Goal: Information Seeking & Learning: Learn about a topic

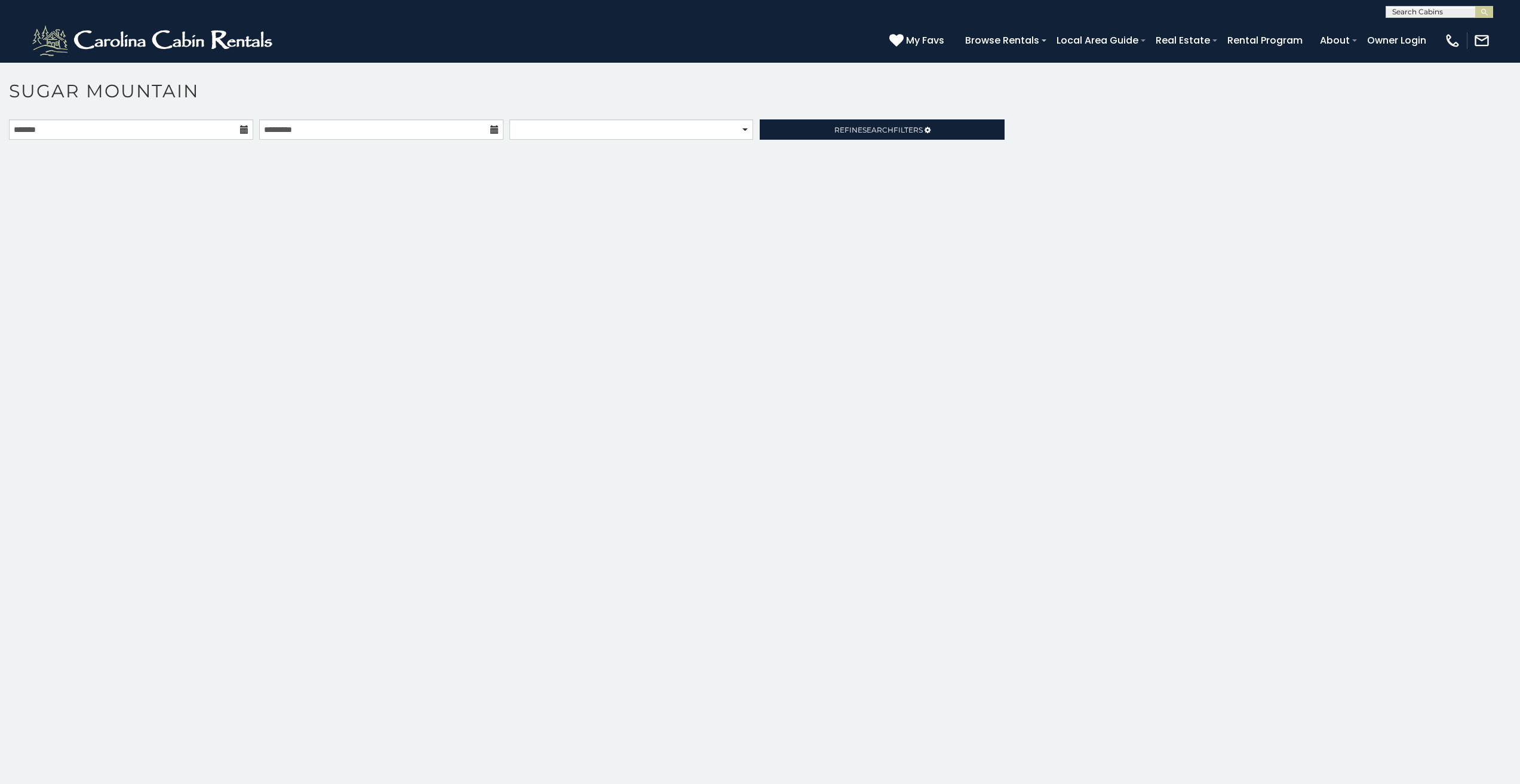
scroll to position [5, 0]
click at [1308, 43] on link "Rental Program" at bounding box center [1265, 40] width 87 height 21
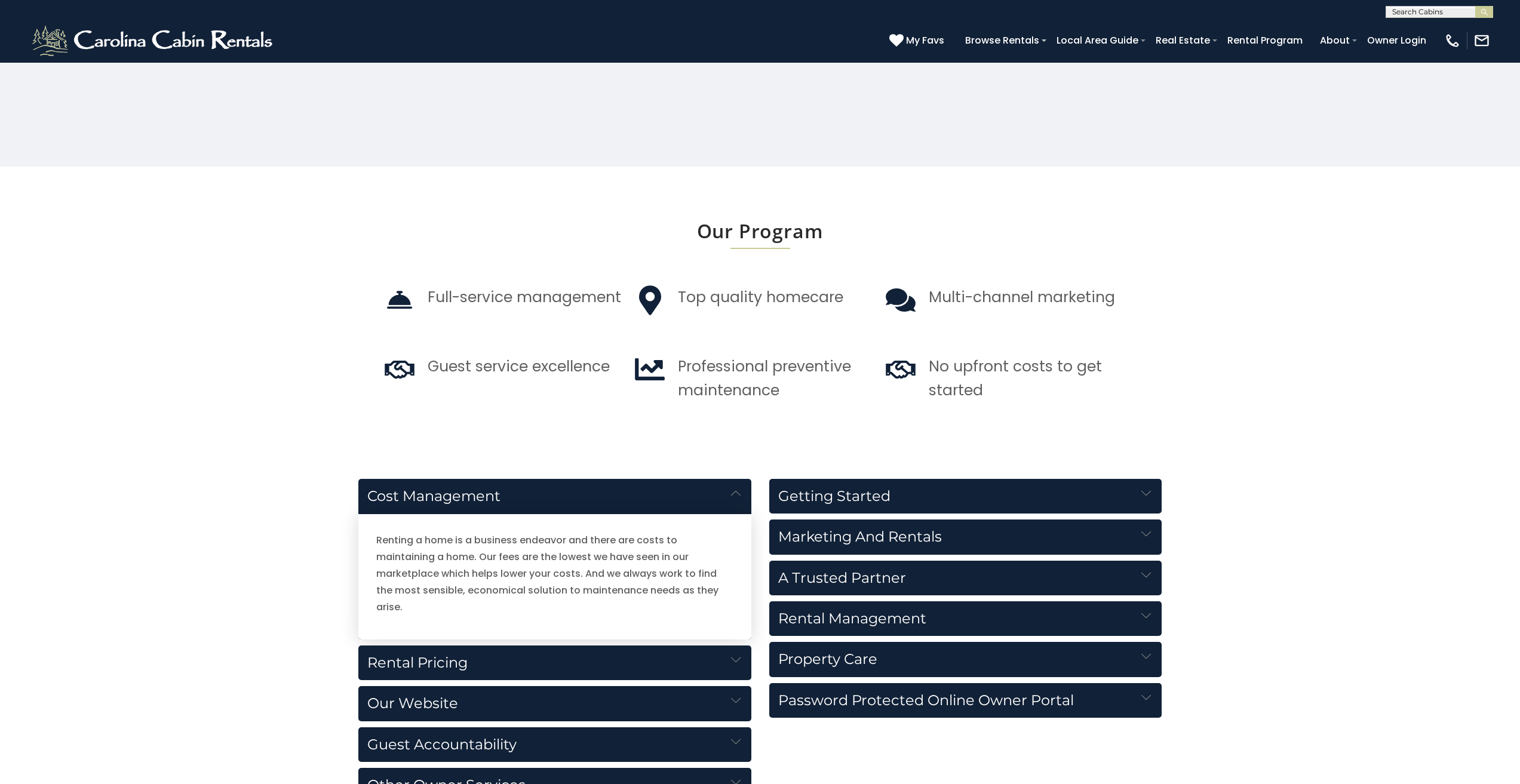
scroll to position [426, 0]
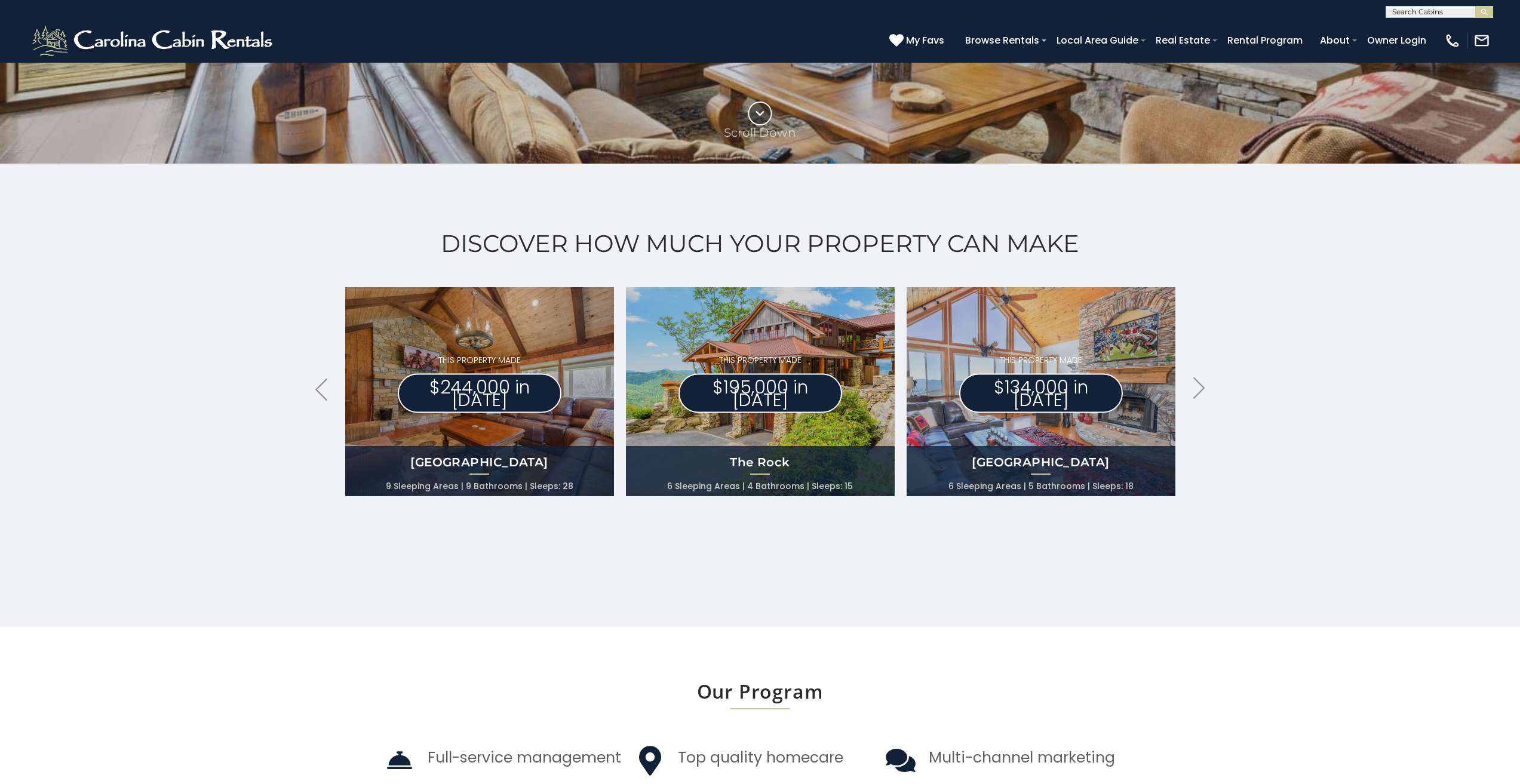
click at [0, 390] on div "Discover How Much Your Property Can Make .arrowLeft .st0{fill:#929292;} .arrowR…" at bounding box center [760, 395] width 1520 height 463
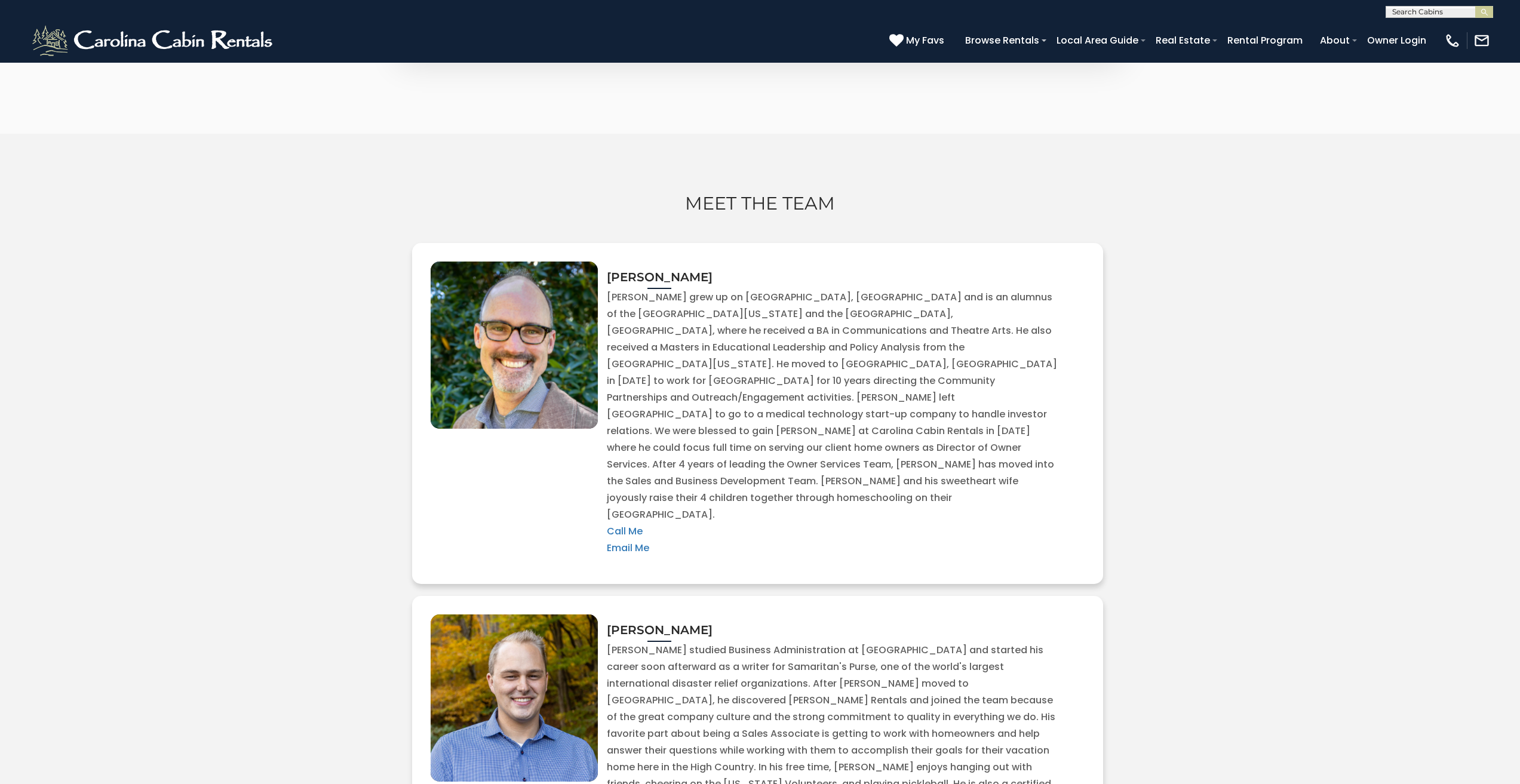
scroll to position [2167, 0]
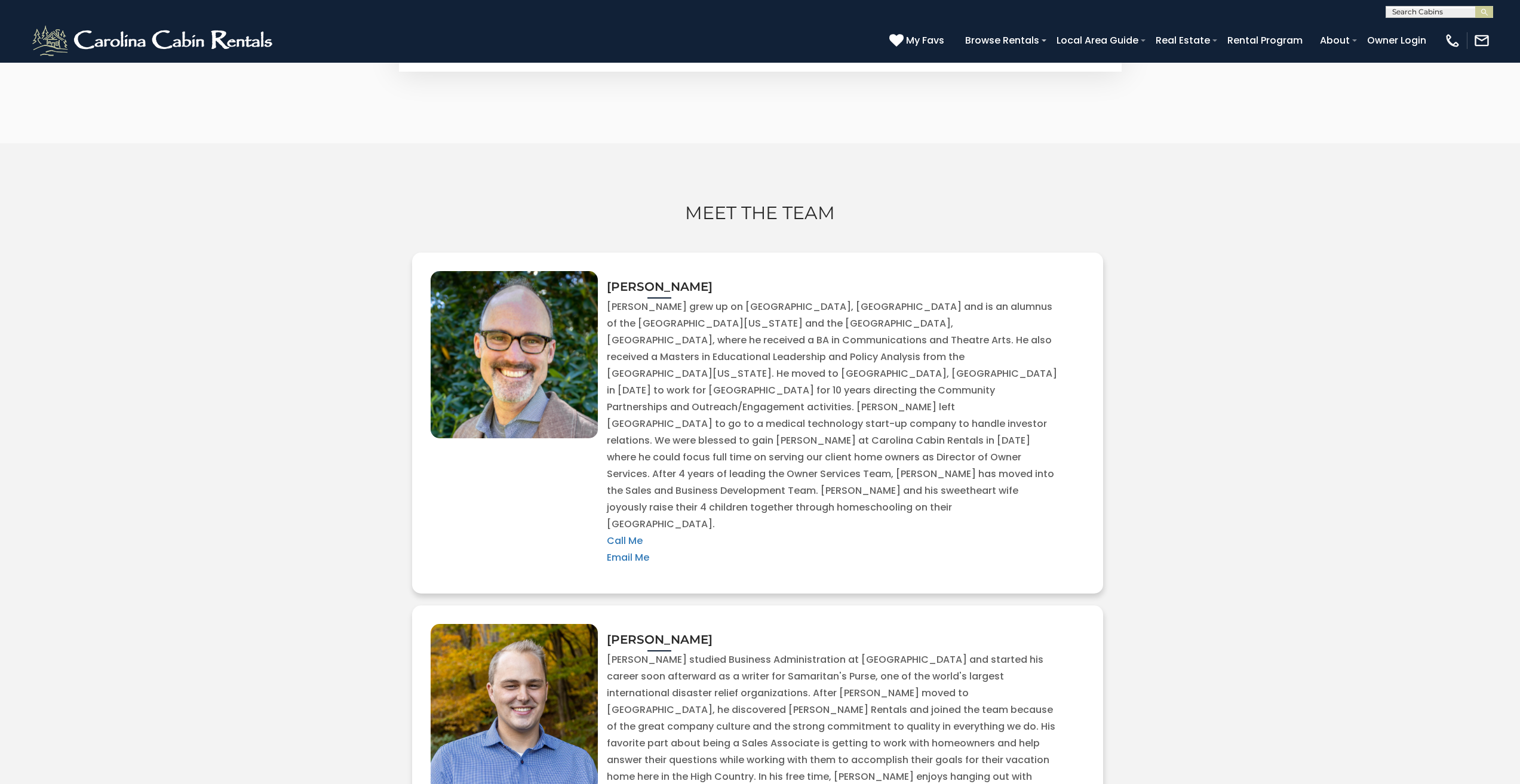
click at [541, 11] on div "**********" at bounding box center [760, 9] width 1520 height 18
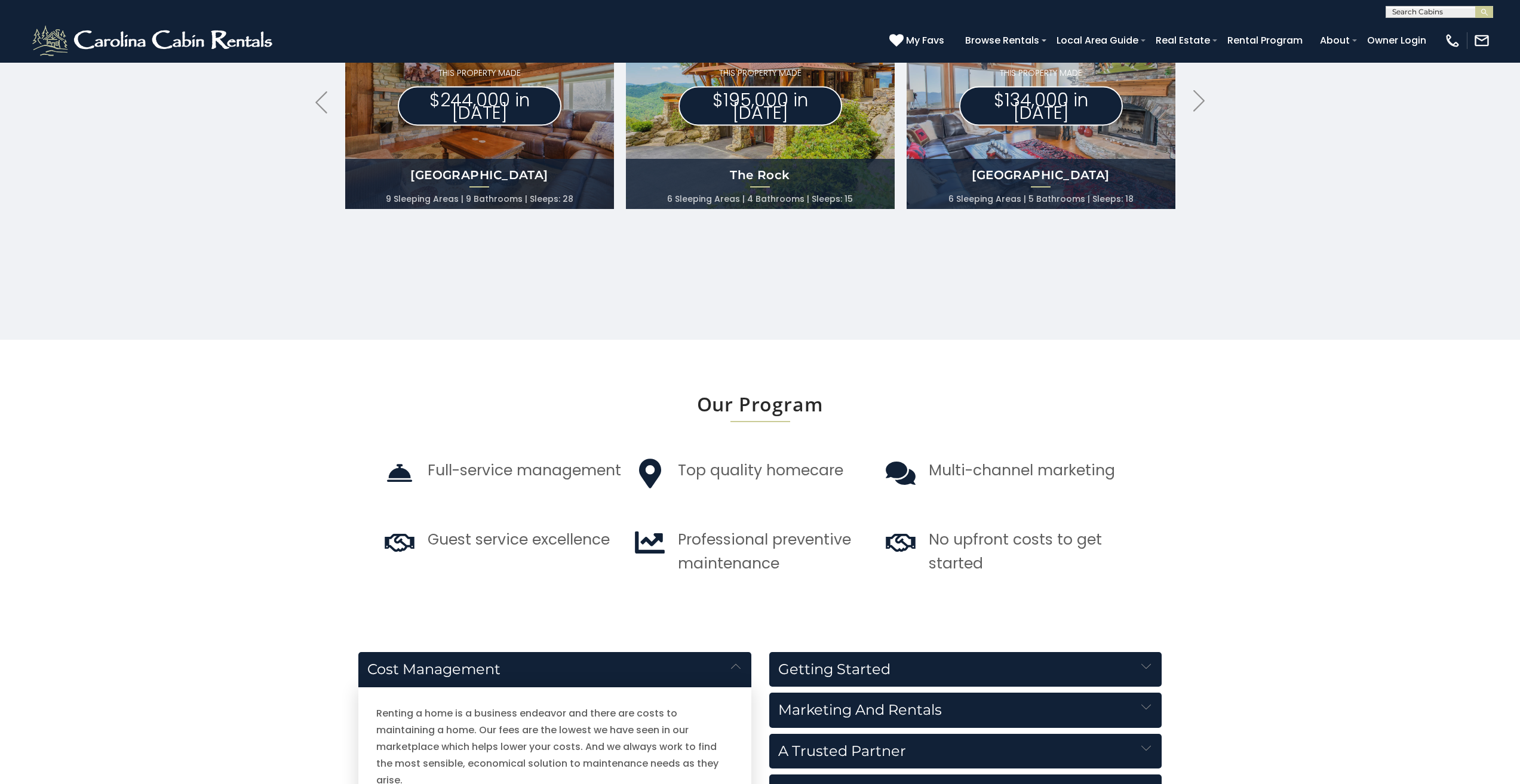
scroll to position [0, 561]
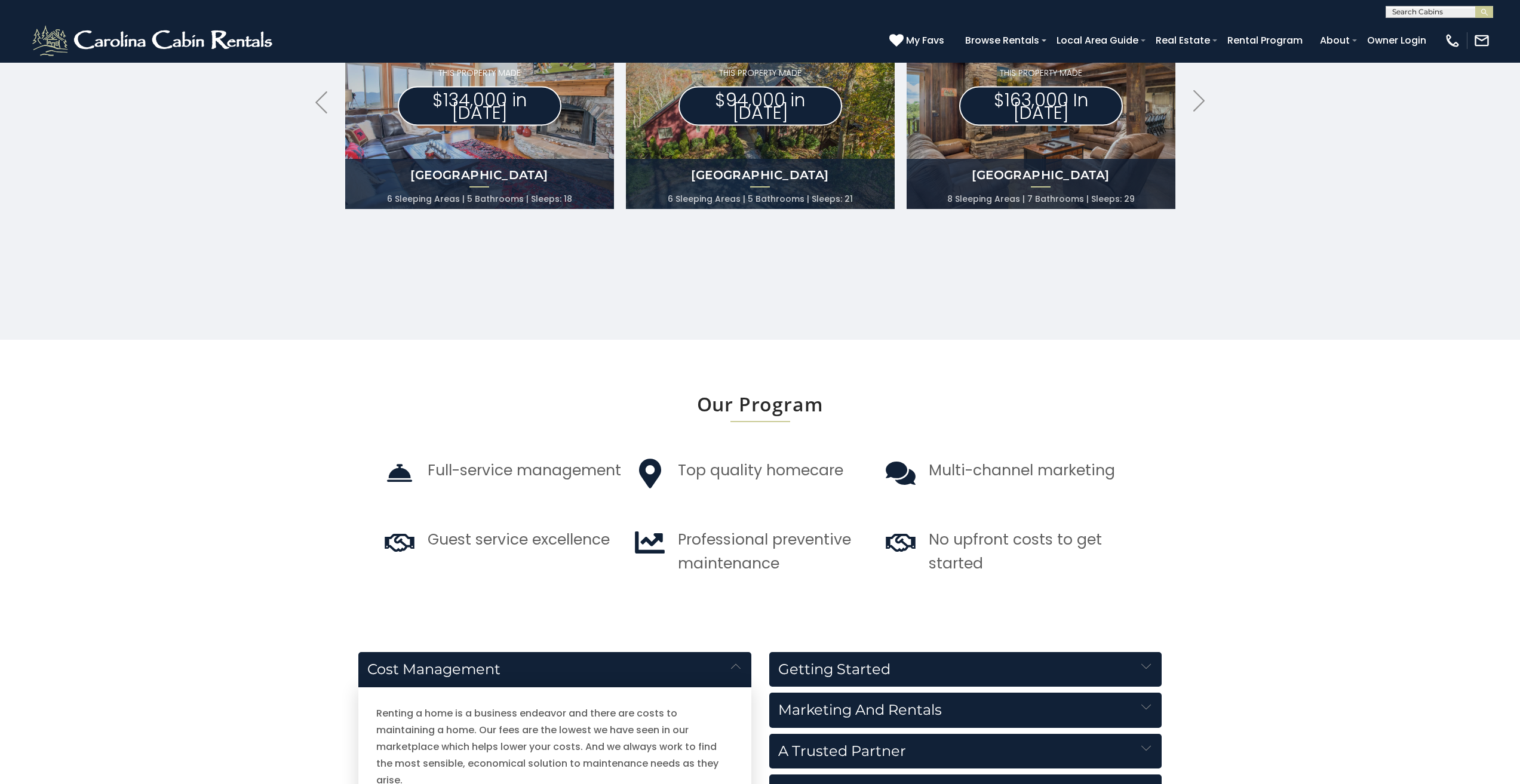
click at [709, 172] on h4 "[GEOGRAPHIC_DATA]" at bounding box center [760, 174] width 268 height 16
